Goal: Information Seeking & Learning: Find specific fact

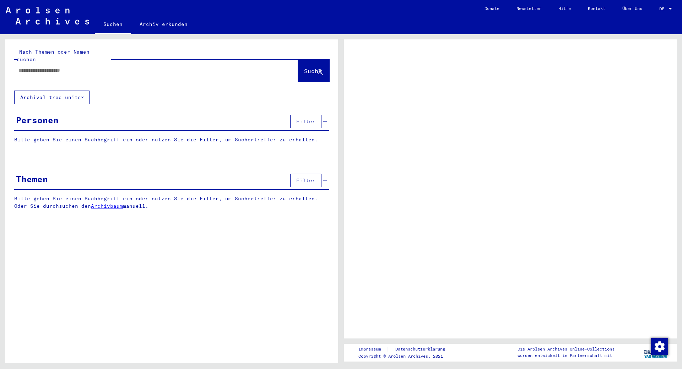
click at [172, 67] on input "text" at bounding box center [149, 70] width 263 height 7
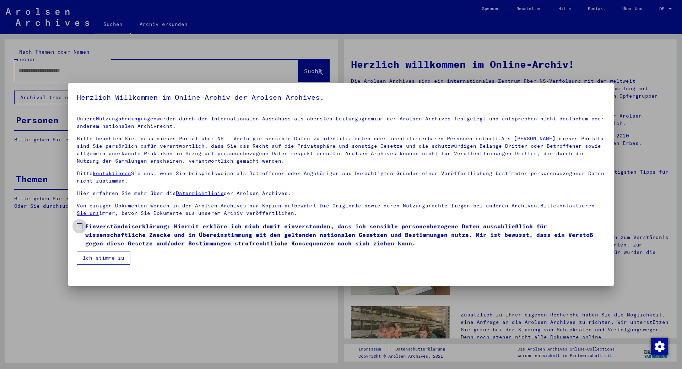
drag, startPoint x: 80, startPoint y: 226, endPoint x: 83, endPoint y: 230, distance: 5.0
click at [80, 227] on span at bounding box center [80, 227] width 6 height 6
click at [97, 259] on button "Ich stimme zu" at bounding box center [104, 258] width 54 height 14
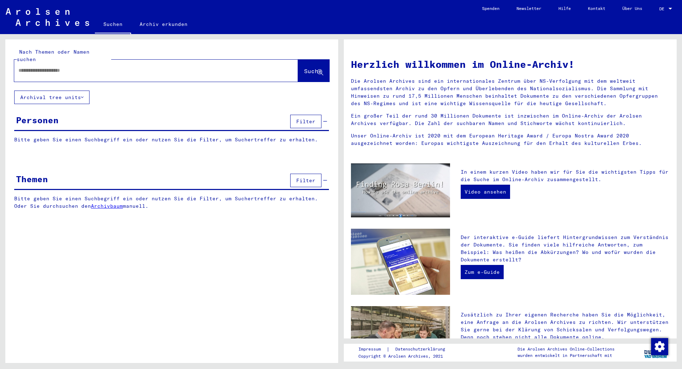
click at [60, 67] on input "text" at bounding box center [147, 70] width 258 height 7
type input "********"
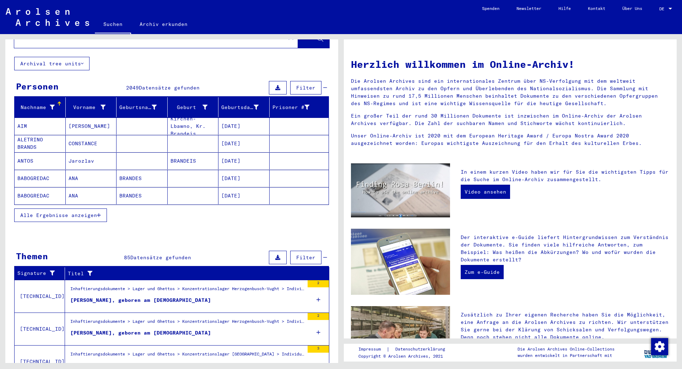
scroll to position [21, 0]
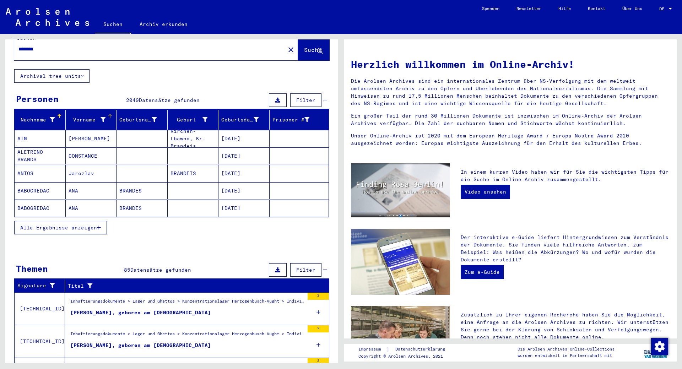
click at [103, 117] on icon at bounding box center [103, 119] width 5 height 5
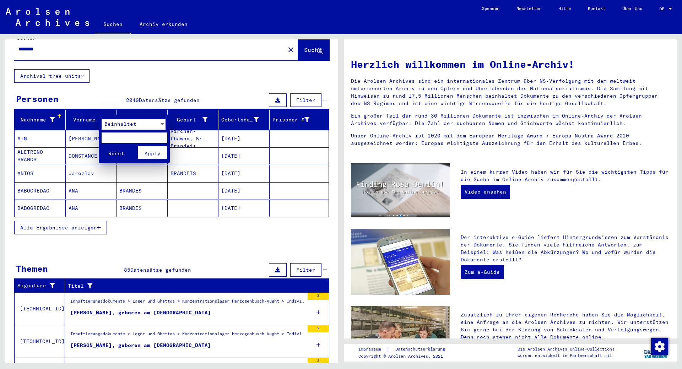
click at [127, 135] on input "text" at bounding box center [135, 138] width 66 height 11
type input "*******"
click at [102, 146] on button "Reset" at bounding box center [116, 152] width 29 height 12
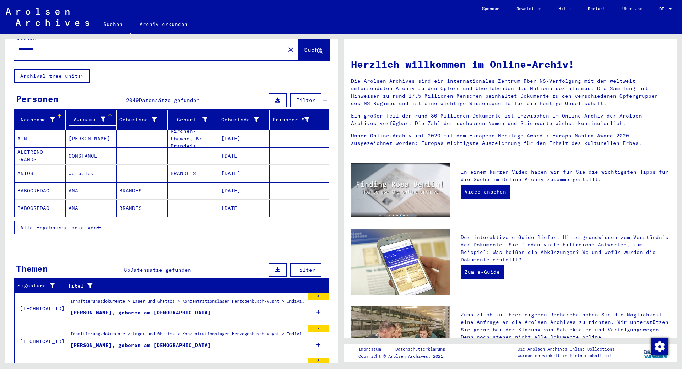
click at [102, 117] on icon at bounding box center [103, 119] width 5 height 5
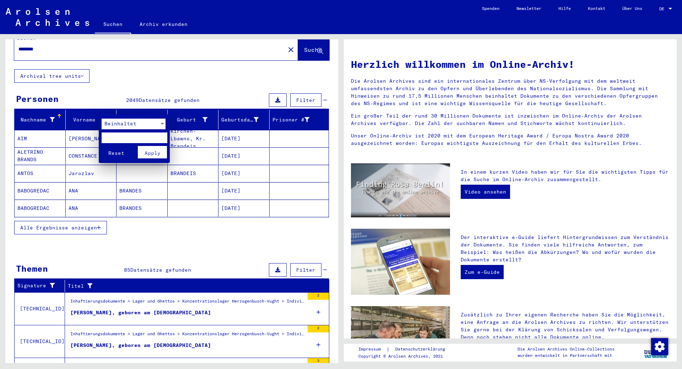
click at [133, 141] on input "text" at bounding box center [135, 138] width 66 height 11
type input "*******"
click at [151, 152] on span "Apply" at bounding box center [153, 153] width 16 height 6
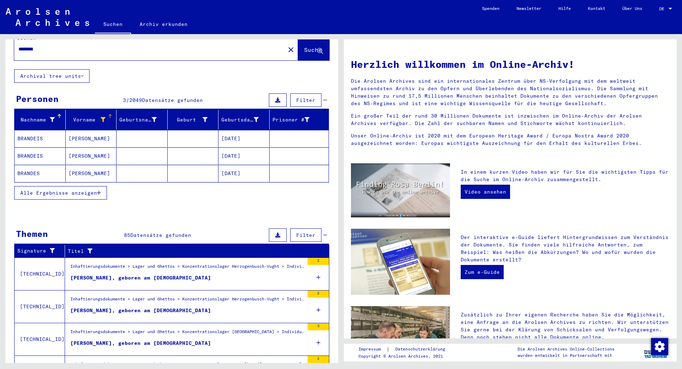
click at [31, 147] on mat-cell "BRANDEIS" at bounding box center [40, 155] width 51 height 17
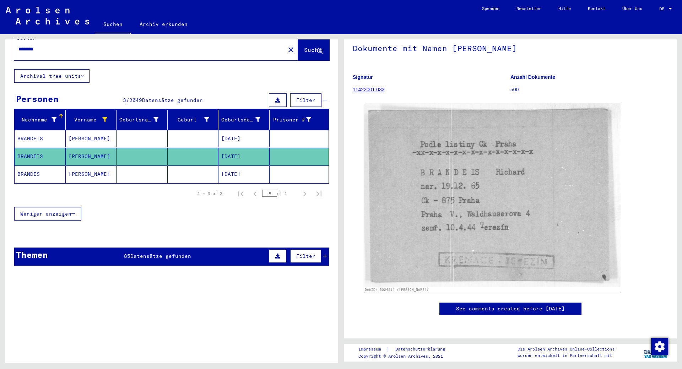
scroll to position [36, 0]
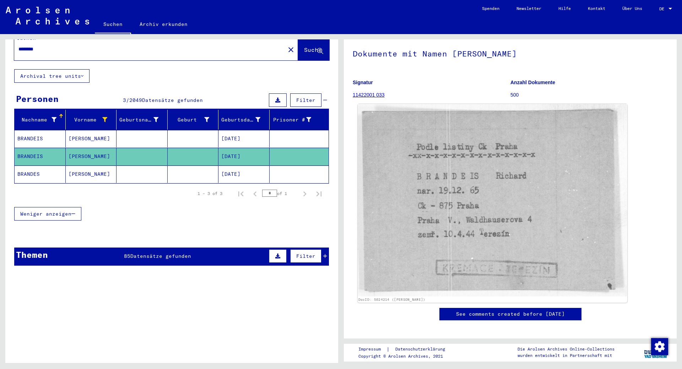
click at [484, 269] on img at bounding box center [493, 200] width 270 height 193
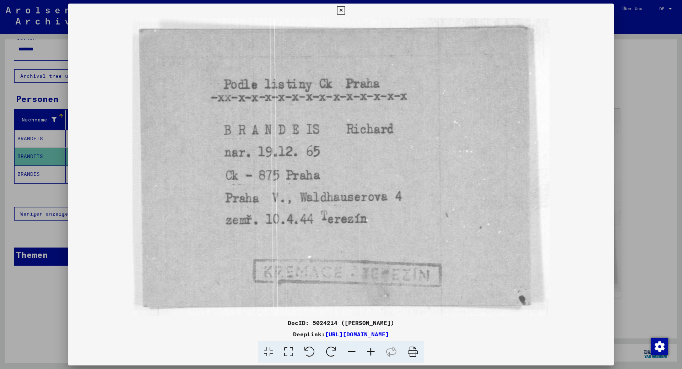
click at [645, 255] on div at bounding box center [341, 184] width 682 height 369
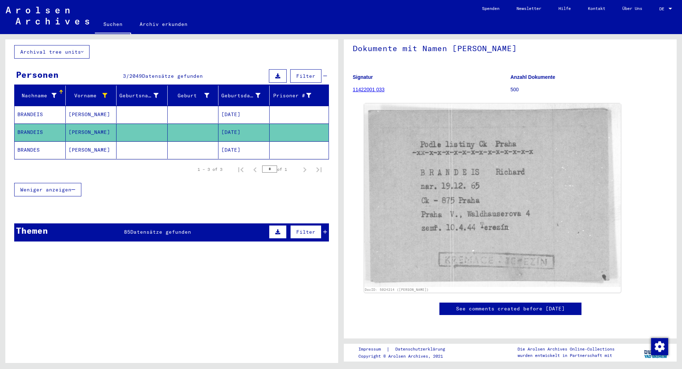
scroll to position [92, 0]
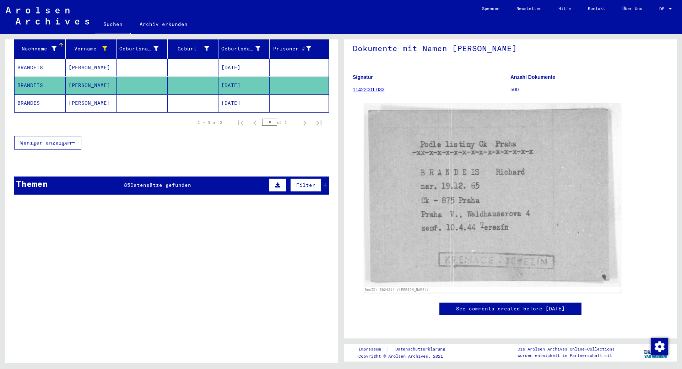
click at [132, 182] on span "Datensätze gefunden" at bounding box center [160, 185] width 61 height 6
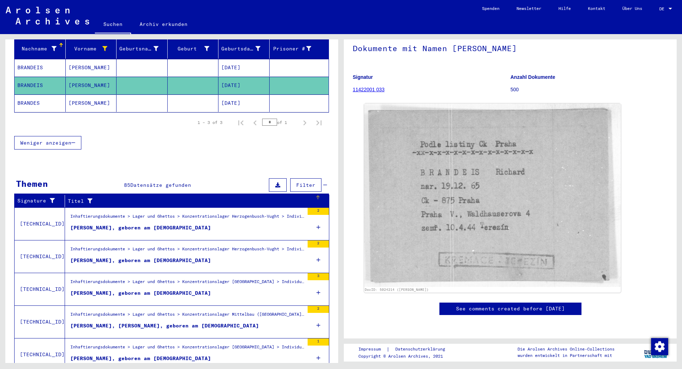
click at [86, 199] on icon at bounding box center [88, 201] width 9 height 5
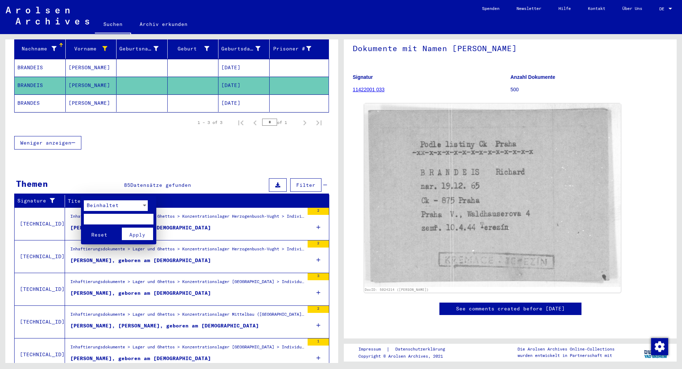
click at [101, 220] on input "text" at bounding box center [119, 219] width 70 height 11
type input "*******"
click at [140, 238] on button "Apply" at bounding box center [137, 234] width 31 height 12
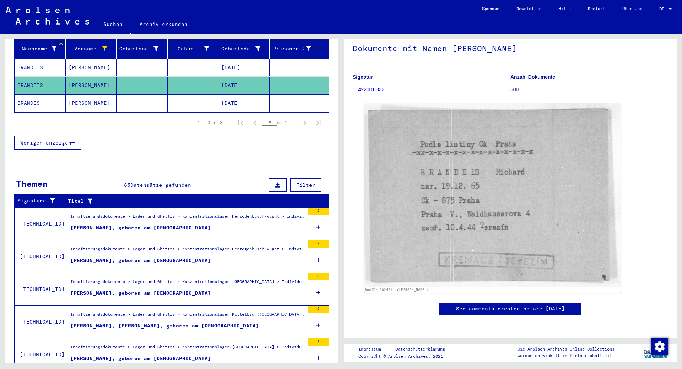
scroll to position [0, 0]
